Goal: Task Accomplishment & Management: Manage account settings

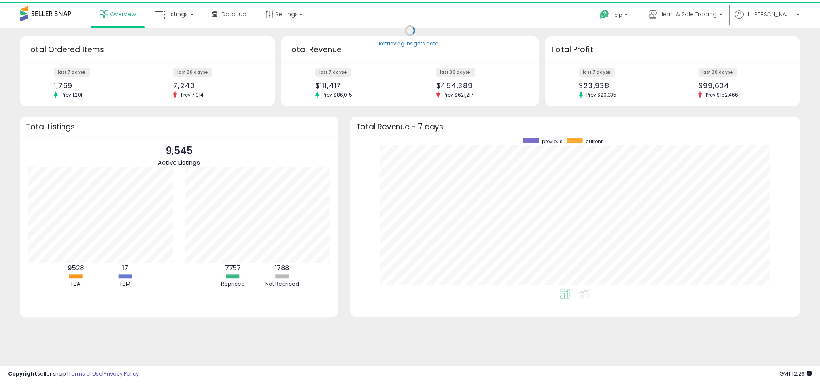
scroll to position [81, 158]
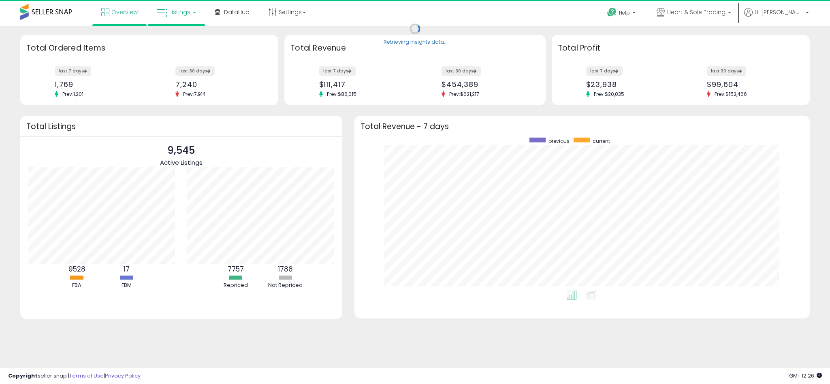
click at [185, 11] on span "Listings" at bounding box center [179, 12] width 21 height 8
click at [186, 39] on icon at bounding box center [182, 40] width 35 height 11
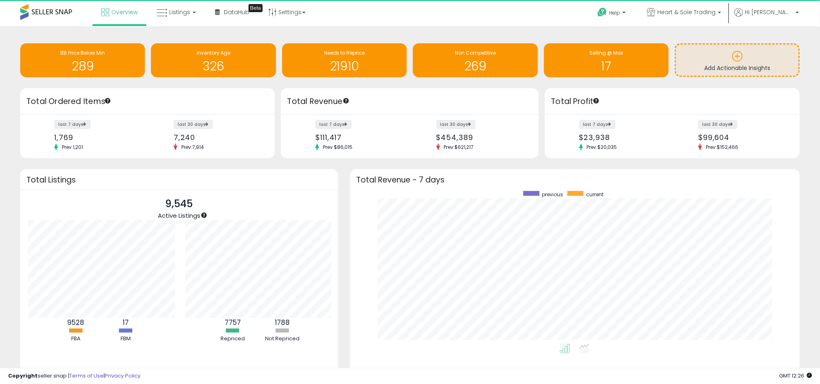
scroll to position [404802, 404521]
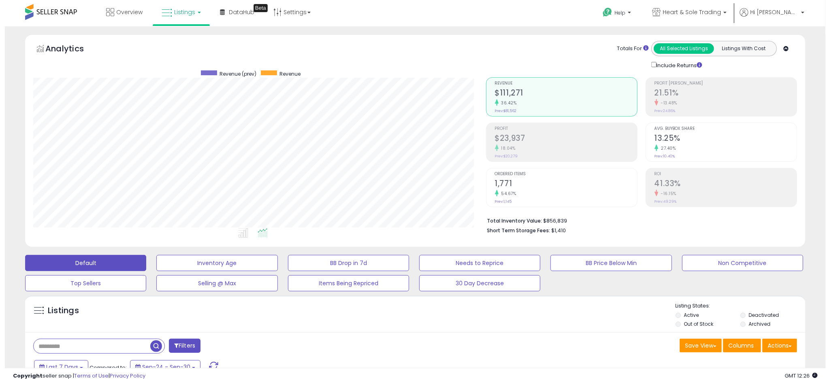
scroll to position [166, 453]
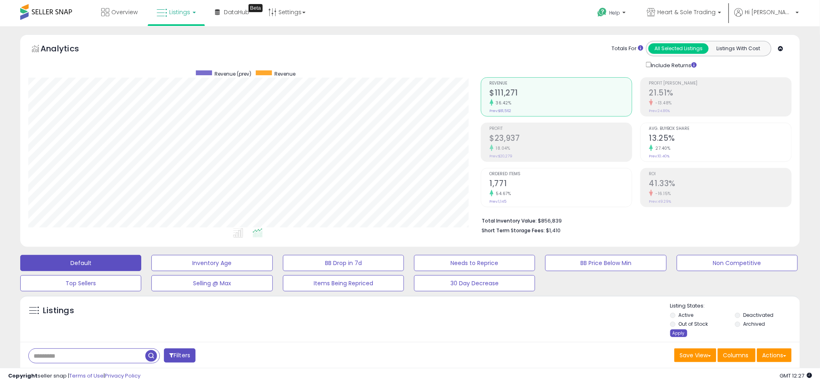
click at [682, 337] on div "Apply" at bounding box center [679, 334] width 17 height 8
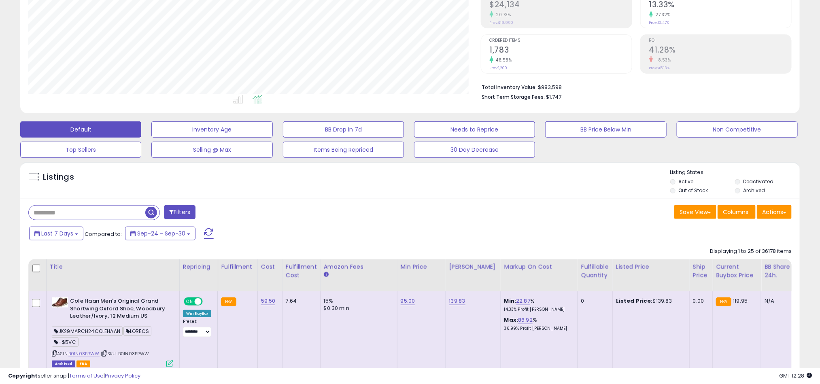
scroll to position [121, 0]
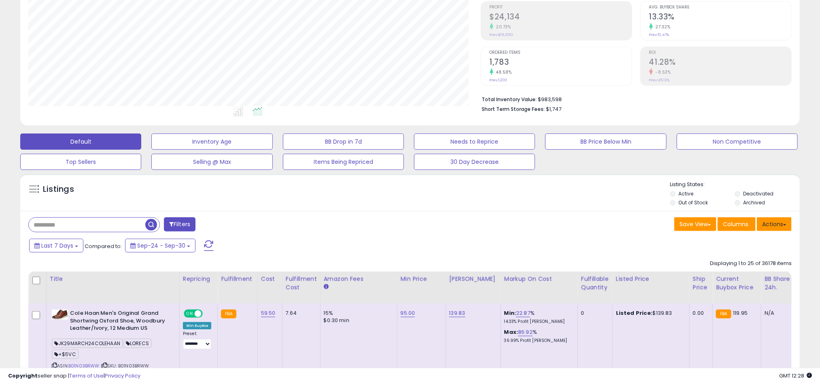
click at [784, 228] on button "Actions" at bounding box center [774, 224] width 35 height 14
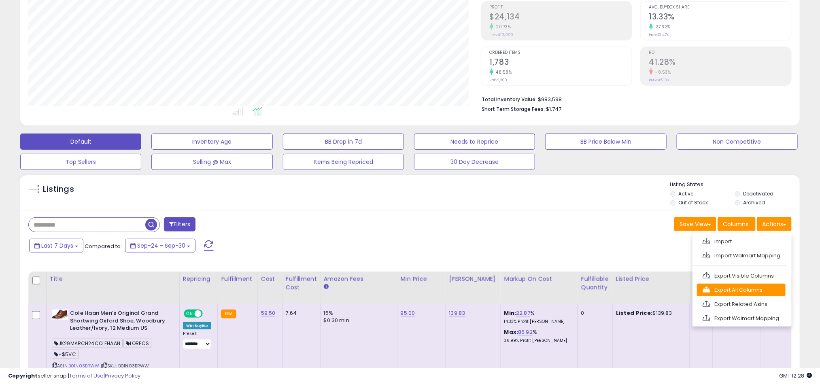
click at [762, 294] on link "Export All Columns" at bounding box center [741, 290] width 89 height 13
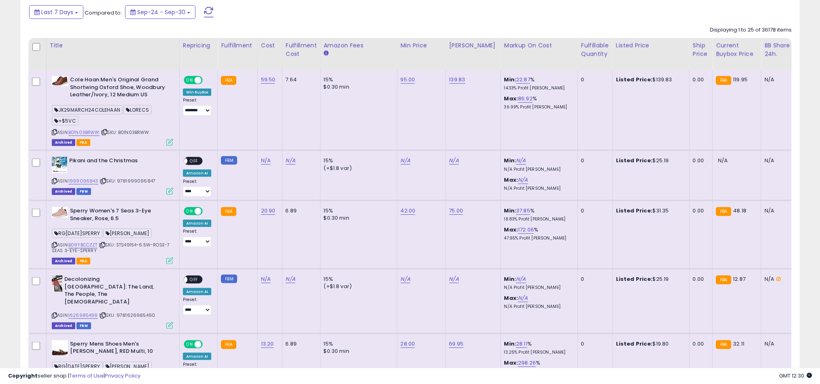
scroll to position [0, 0]
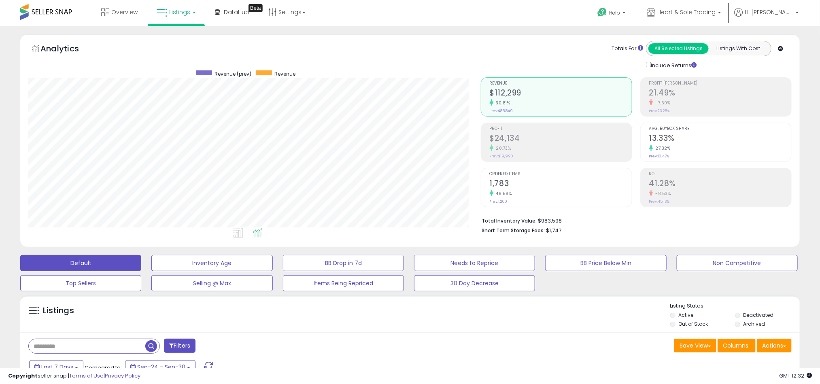
scroll to position [166, 453]
click at [775, 345] on button "Actions" at bounding box center [774, 346] width 35 height 14
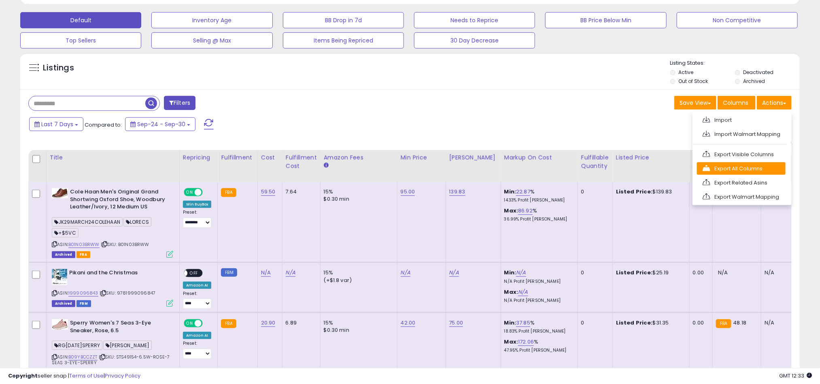
click at [746, 173] on link "Export All Columns" at bounding box center [741, 168] width 89 height 13
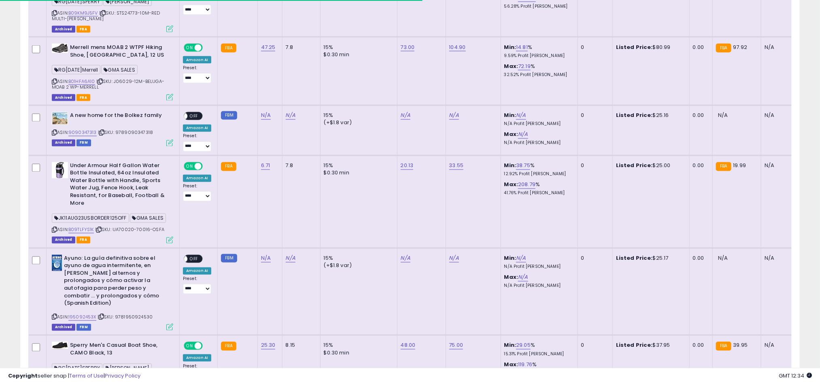
scroll to position [364, 0]
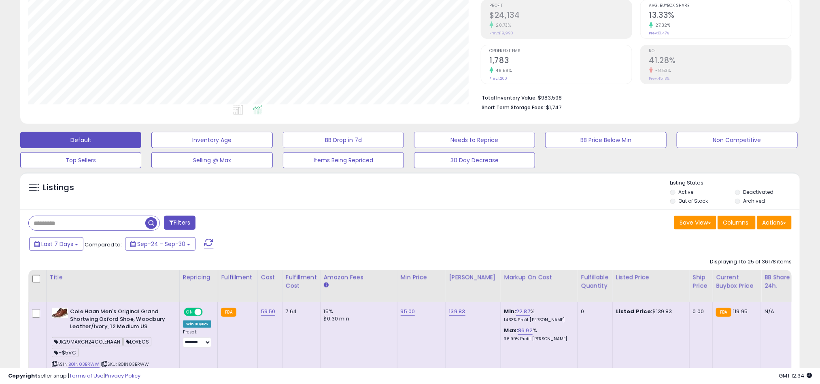
scroll to position [166, 453]
click at [571, 203] on div "Listings" at bounding box center [410, 193] width 780 height 28
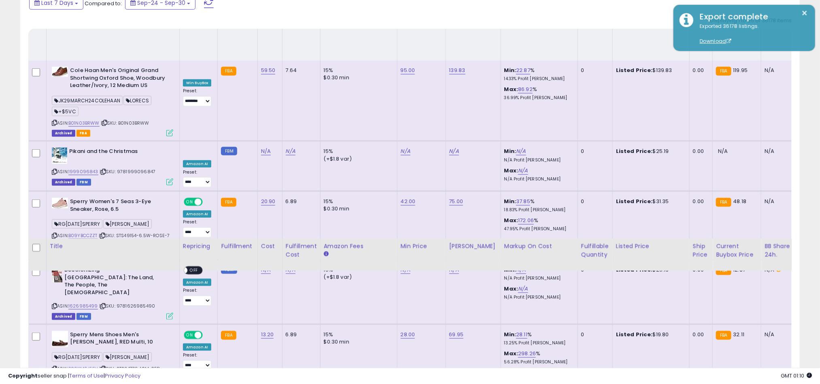
scroll to position [607, 0]
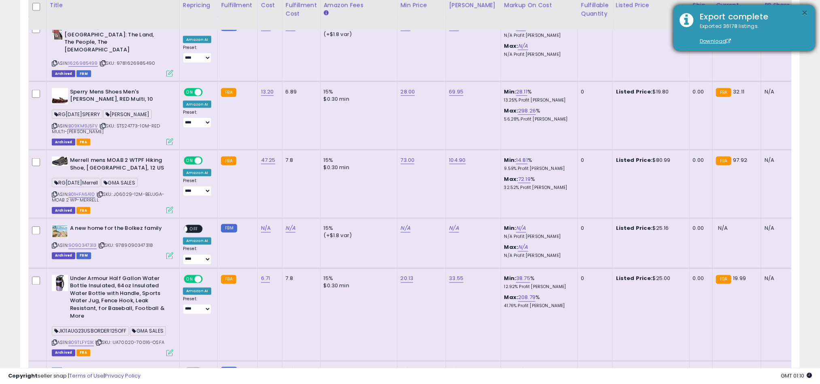
click at [804, 12] on button "×" at bounding box center [805, 13] width 6 height 10
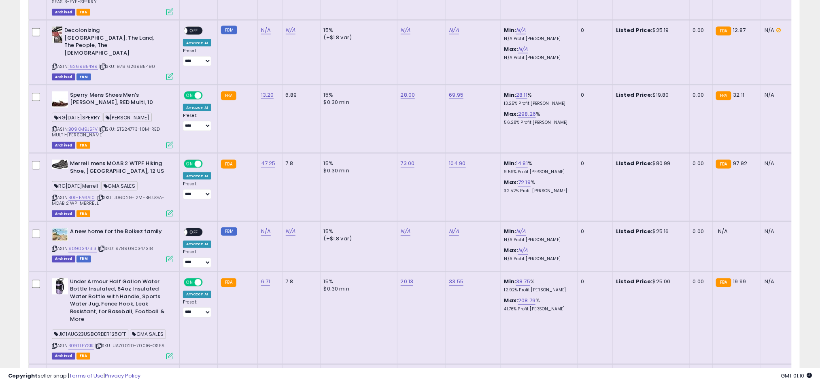
scroll to position [0, 0]
